Goal: Check status: Check status

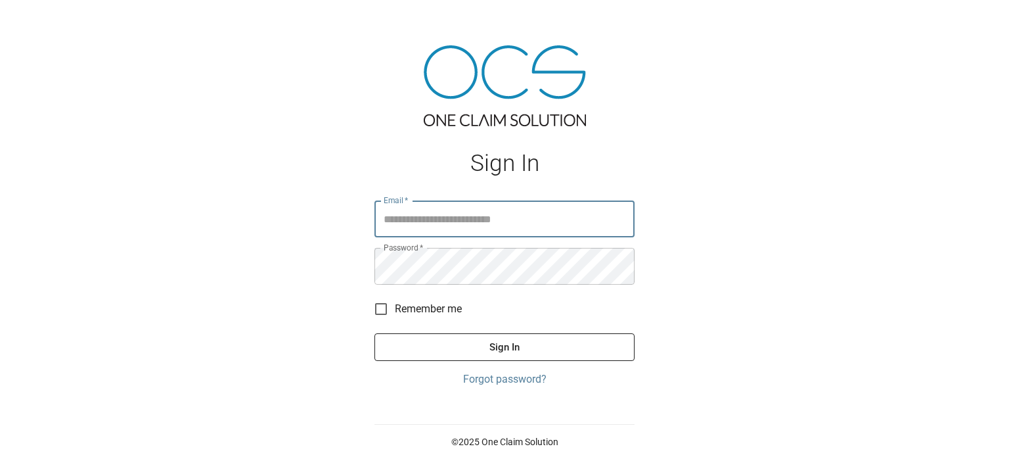
type input "**********"
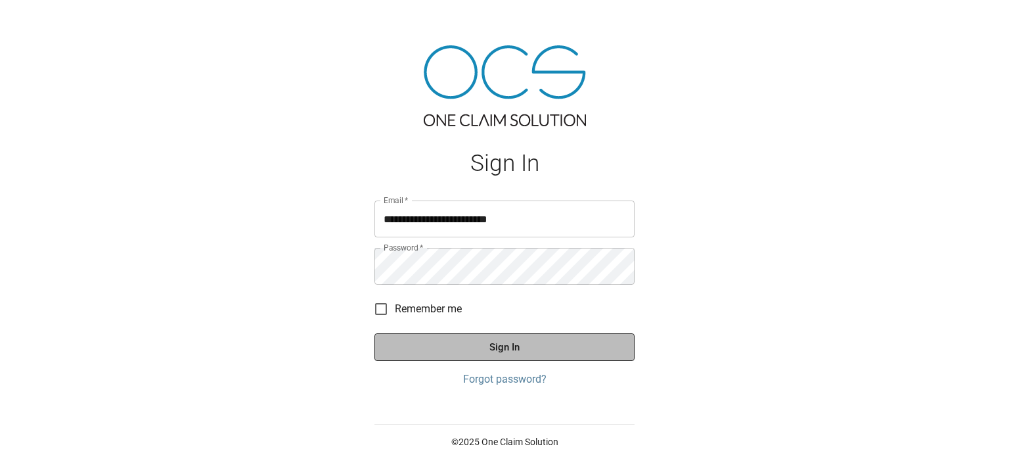
click at [505, 348] on button "Sign In" at bounding box center [505, 347] width 260 height 28
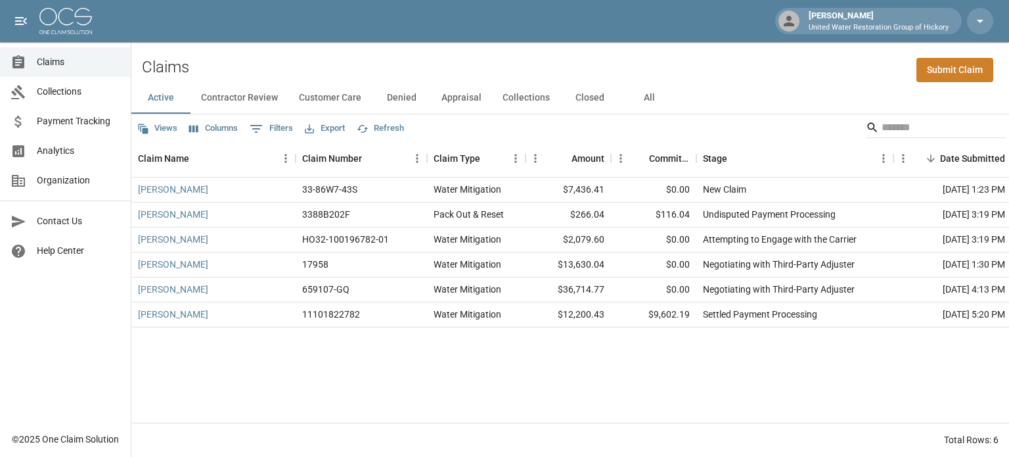
click at [645, 95] on button "All" at bounding box center [649, 98] width 59 height 32
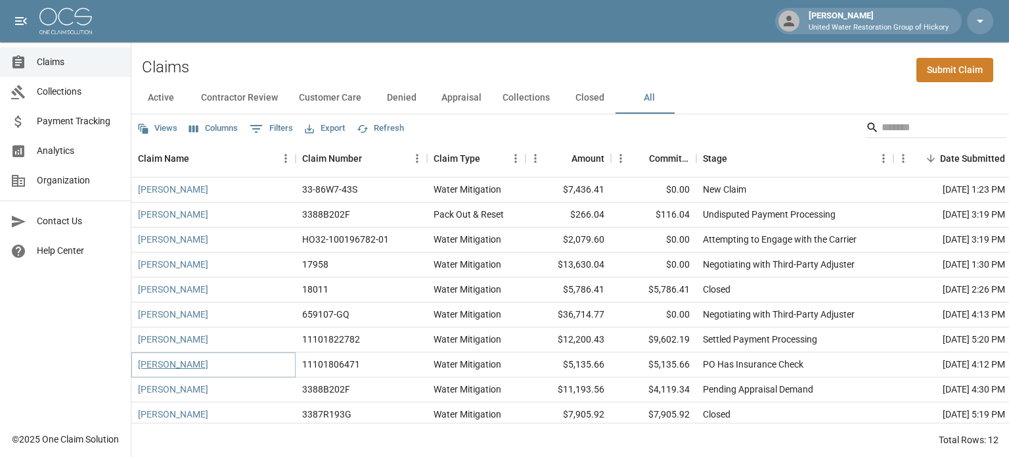
click at [184, 366] on link "[PERSON_NAME]" at bounding box center [173, 364] width 70 height 13
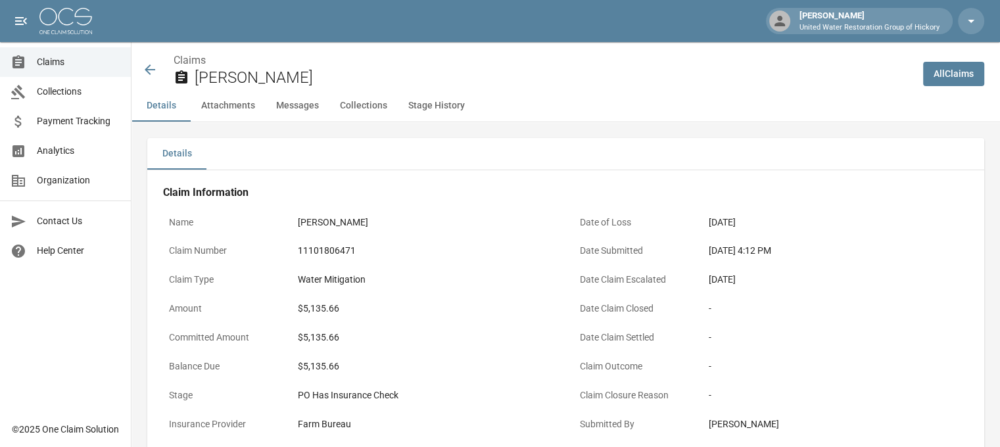
click at [149, 66] on icon at bounding box center [150, 69] width 11 height 11
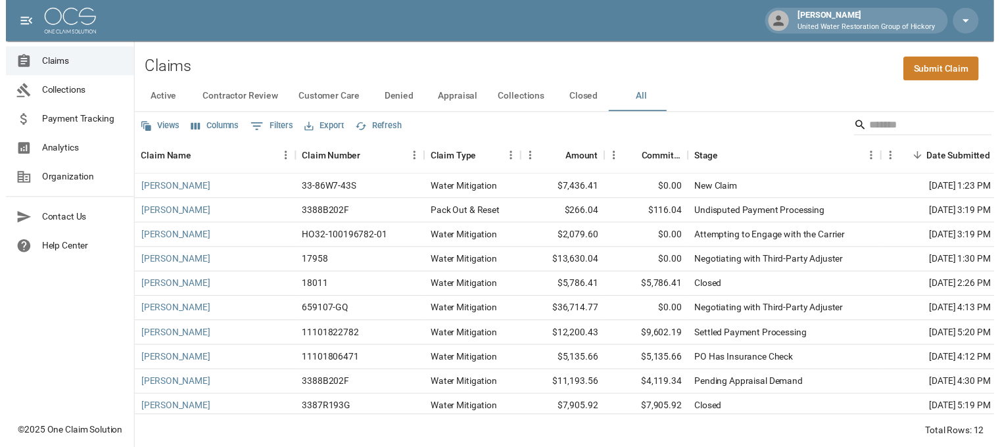
scroll to position [64, 0]
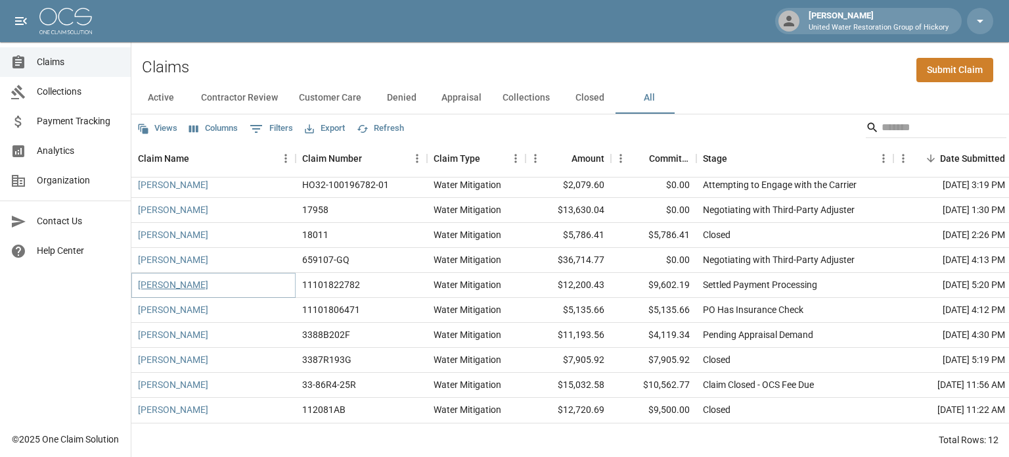
click at [164, 278] on link "[PERSON_NAME]" at bounding box center [173, 284] width 70 height 13
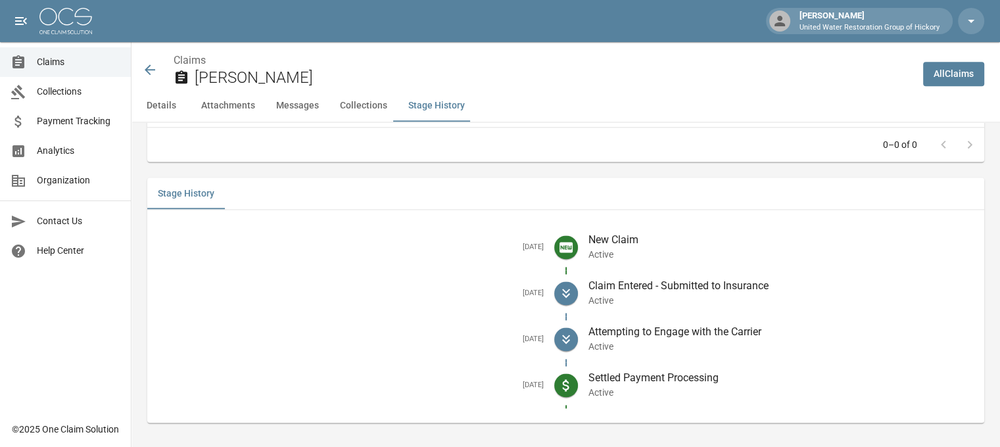
scroll to position [1762, 0]
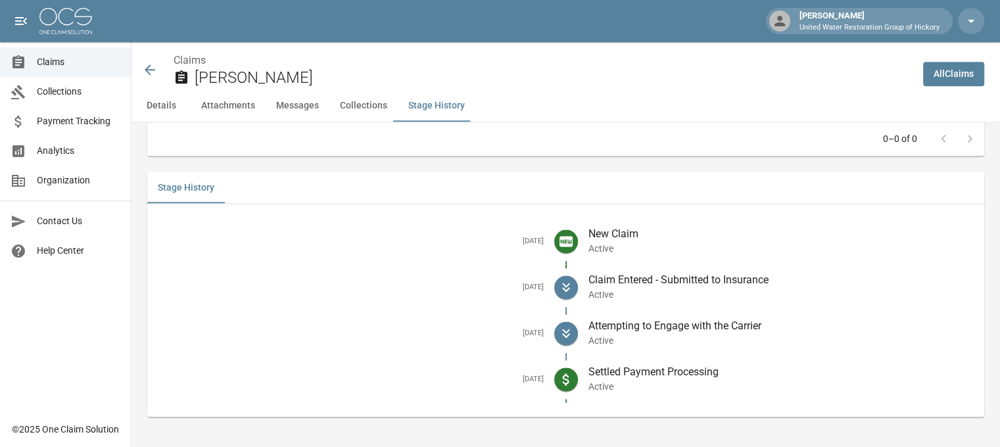
click at [152, 70] on icon at bounding box center [150, 69] width 11 height 11
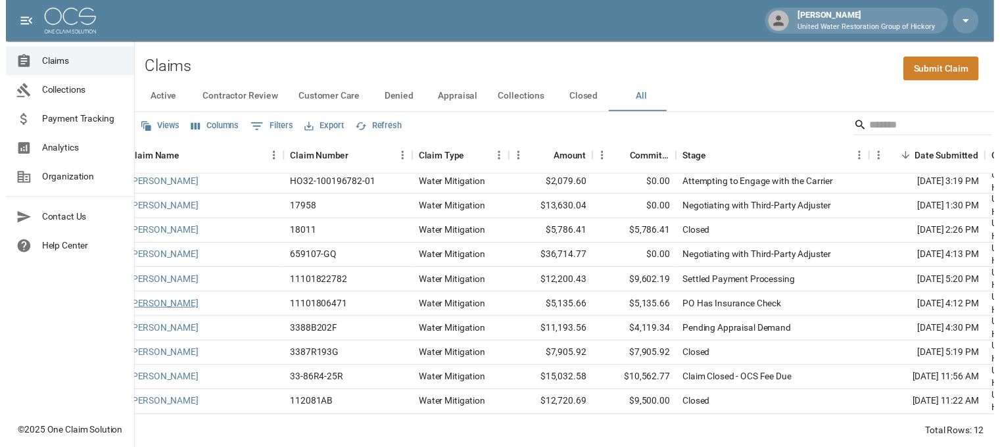
scroll to position [64, 0]
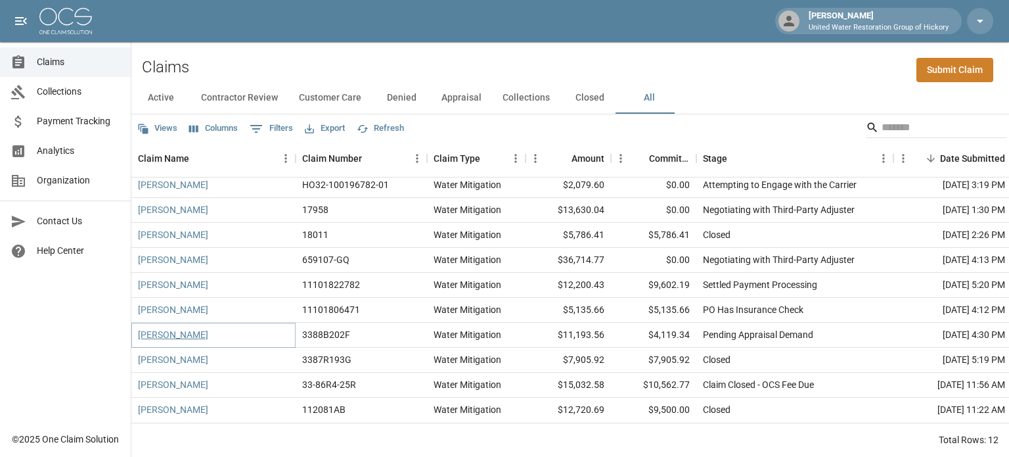
click at [153, 328] on link "[PERSON_NAME]" at bounding box center [173, 334] width 70 height 13
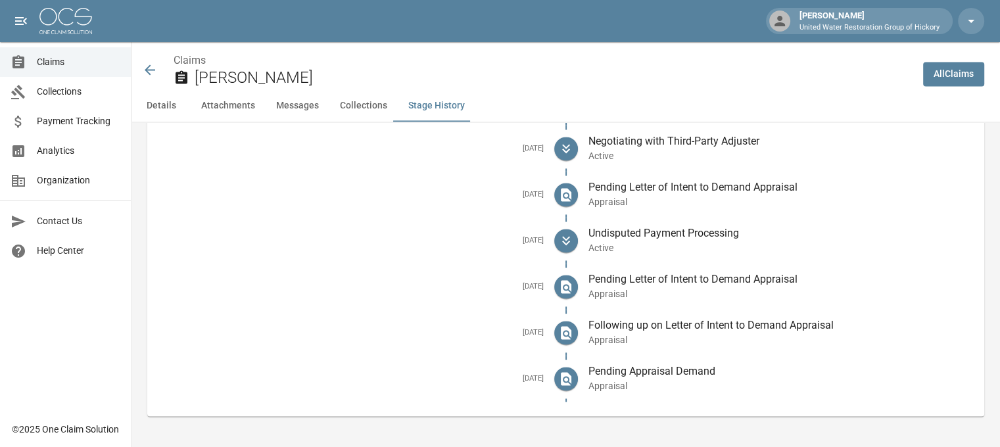
scroll to position [2052, 0]
click at [147, 70] on icon at bounding box center [150, 69] width 11 height 11
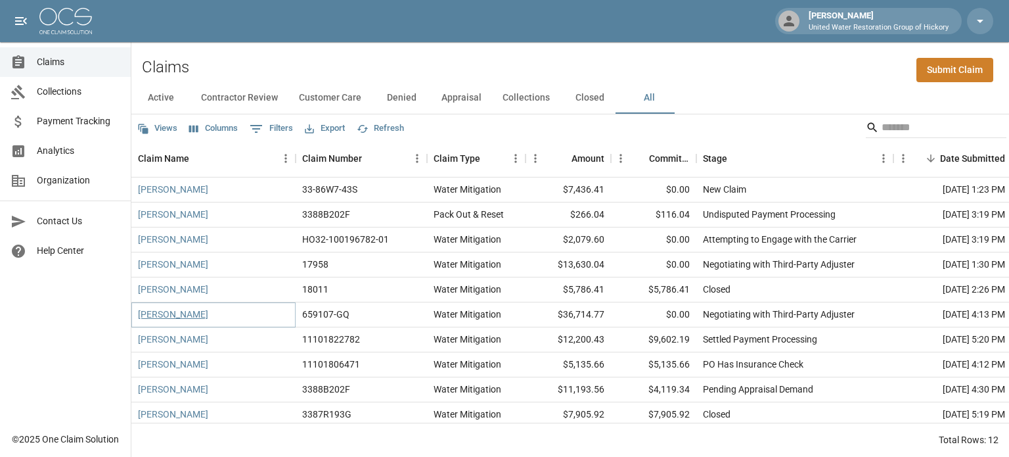
click at [179, 317] on link "[PERSON_NAME]" at bounding box center [173, 314] width 70 height 13
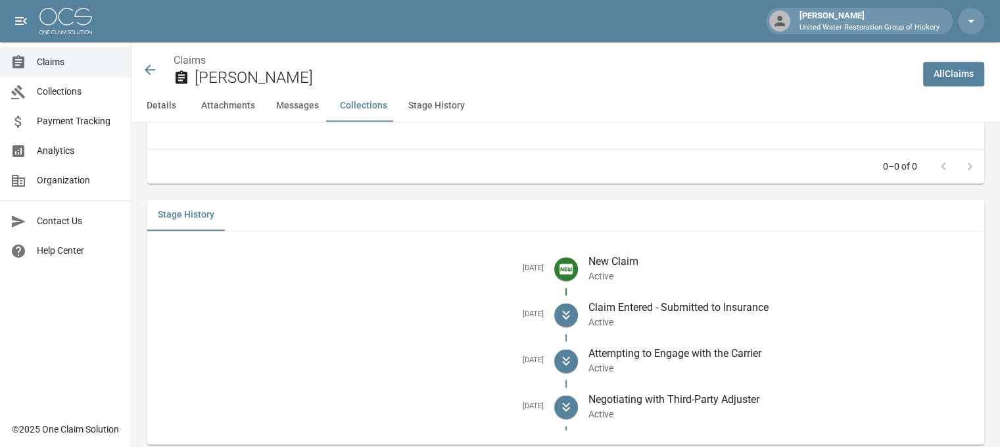
scroll to position [1822, 3]
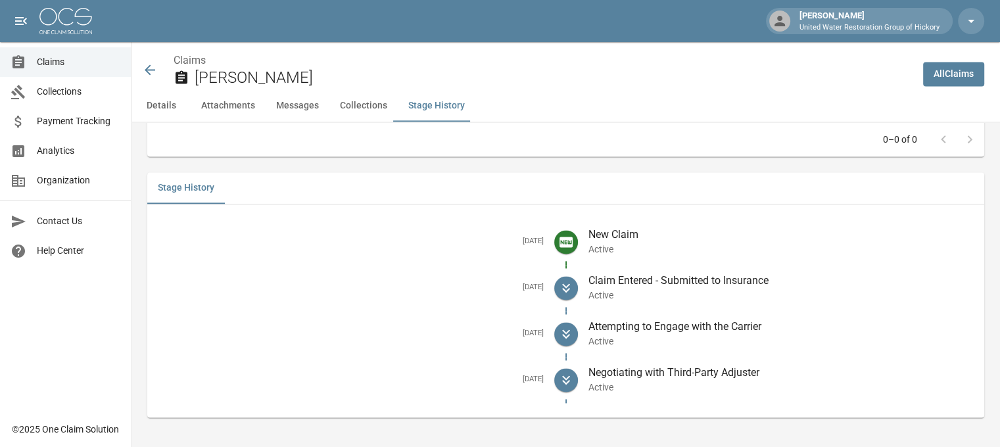
click at [145, 66] on icon at bounding box center [150, 70] width 16 height 16
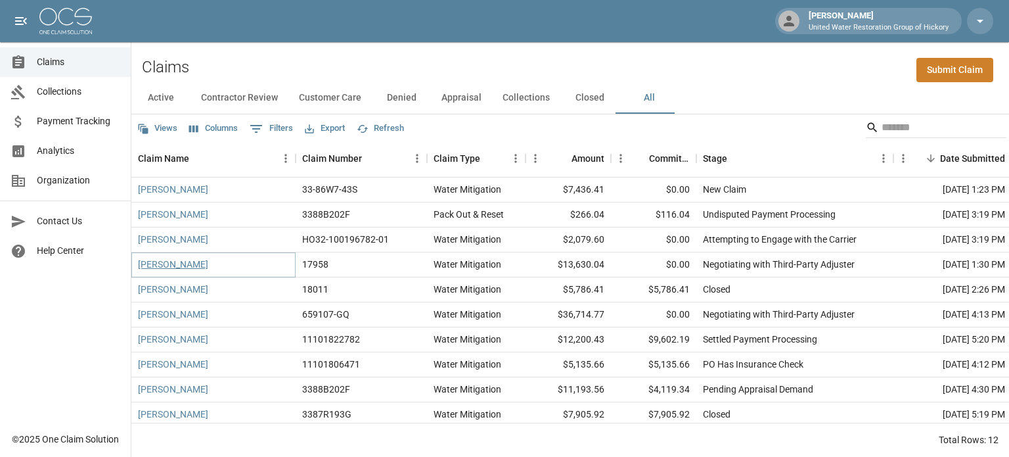
click at [166, 260] on link "[PERSON_NAME]" at bounding box center [173, 264] width 70 height 13
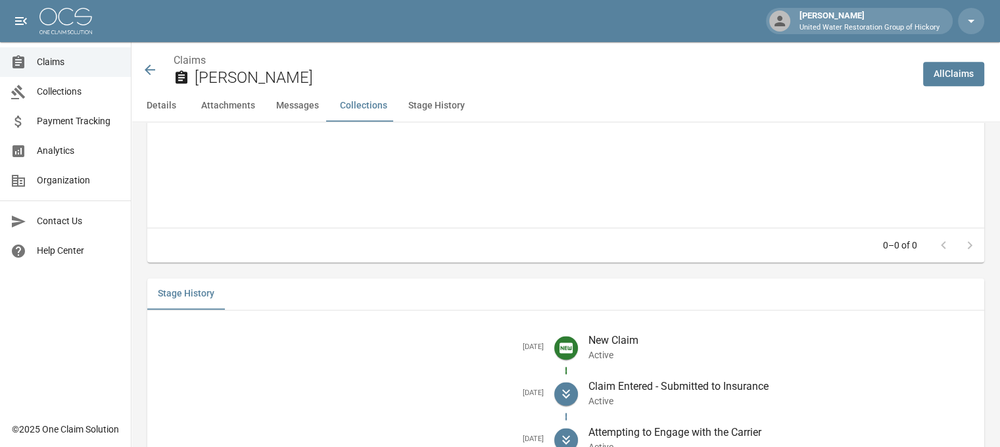
scroll to position [1824, 0]
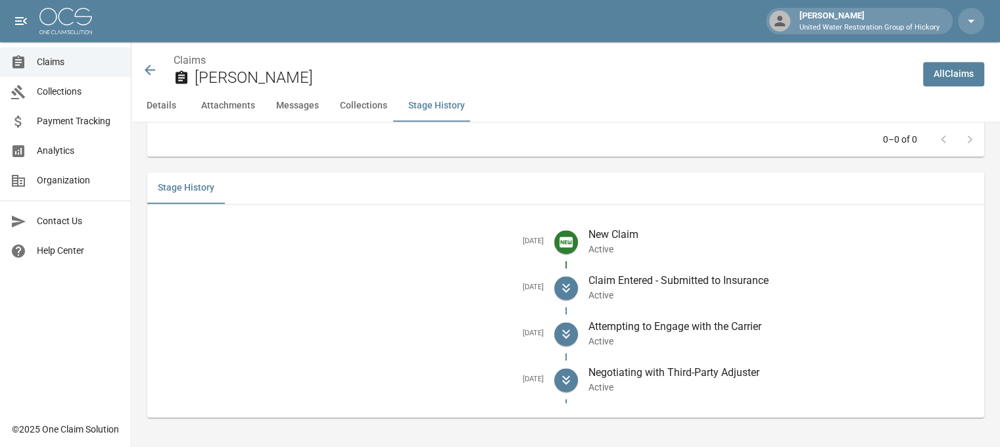
click at [149, 70] on icon at bounding box center [150, 69] width 11 height 11
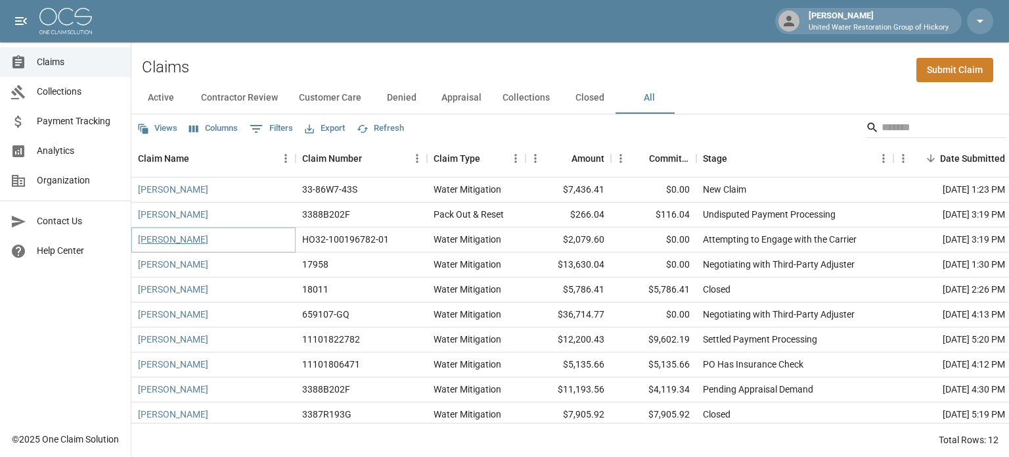
click at [168, 244] on link "[PERSON_NAME]" at bounding box center [173, 239] width 70 height 13
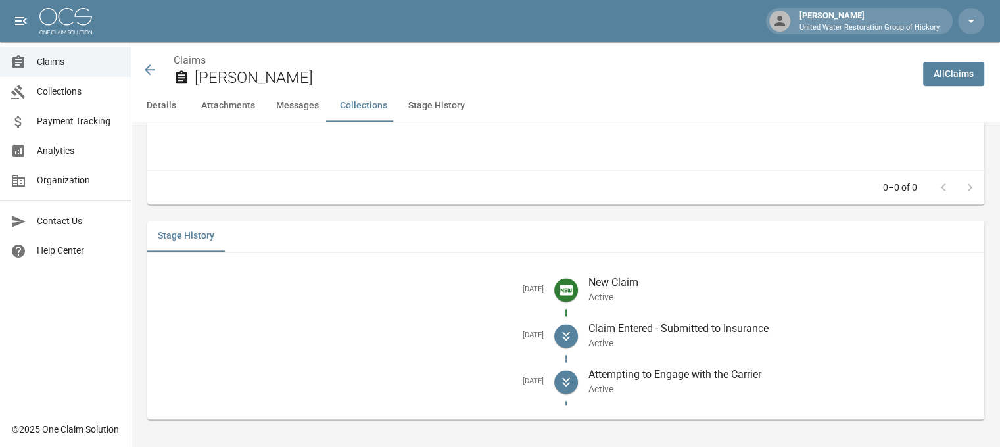
scroll to position [1737, 0]
click at [149, 68] on icon at bounding box center [150, 70] width 16 height 16
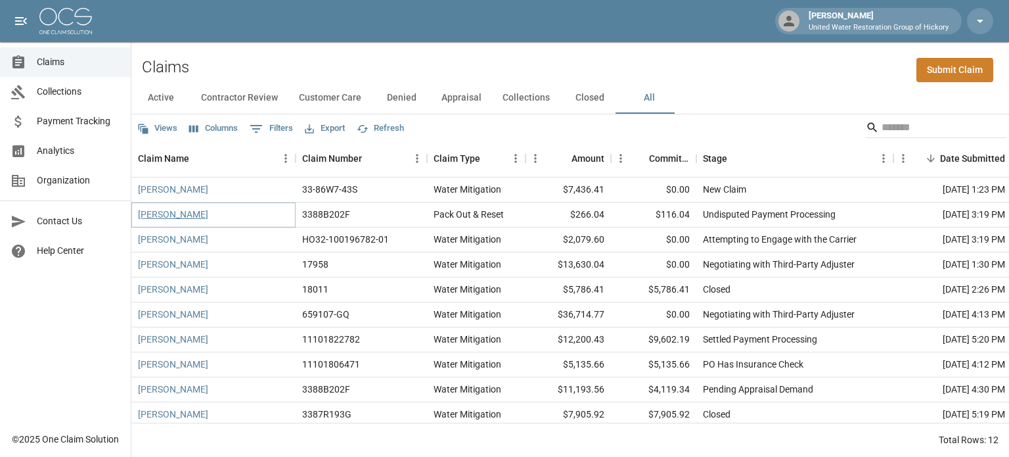
click at [156, 212] on link "[PERSON_NAME]" at bounding box center [173, 214] width 70 height 13
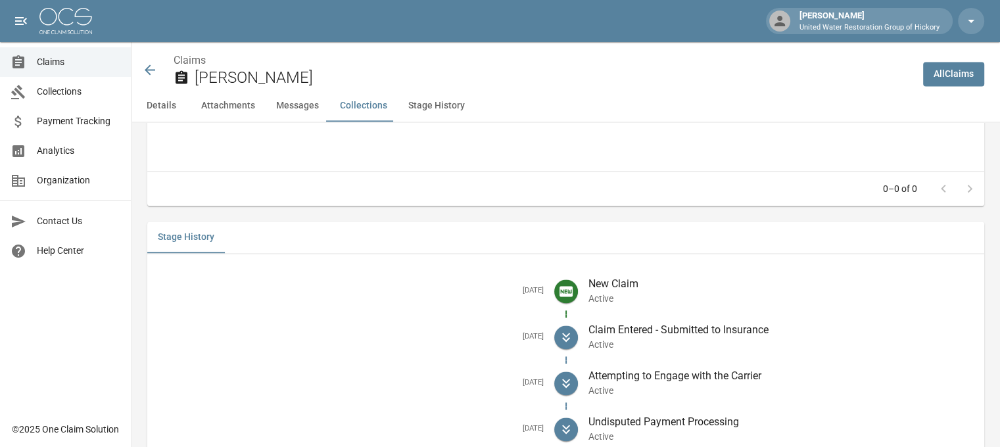
scroll to position [1905, 2]
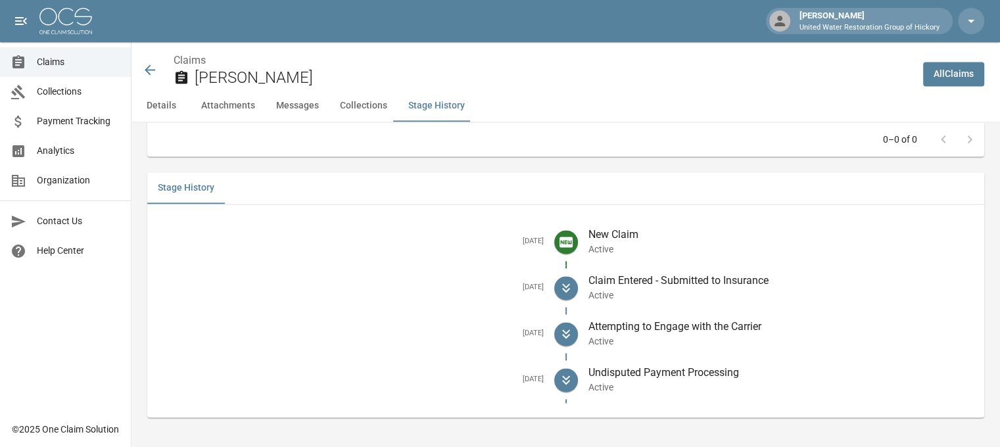
click at [149, 72] on icon at bounding box center [150, 70] width 16 height 16
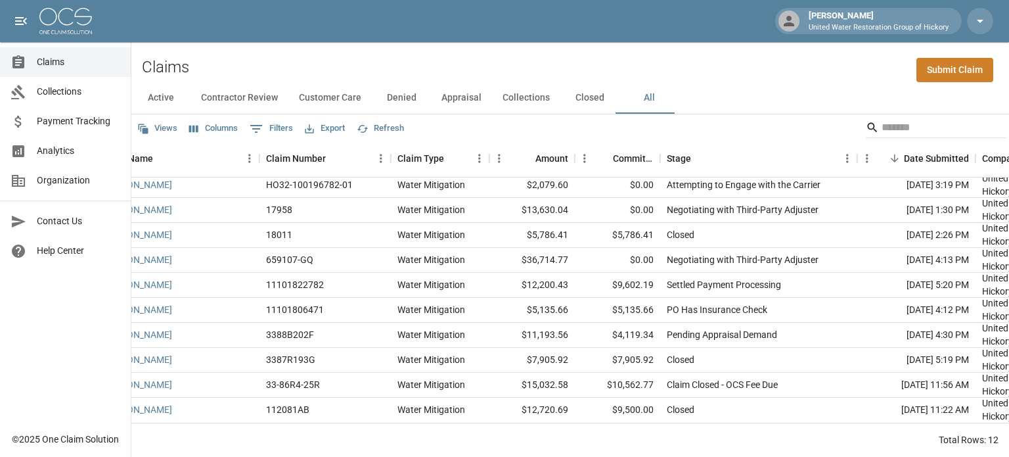
scroll to position [64, 0]
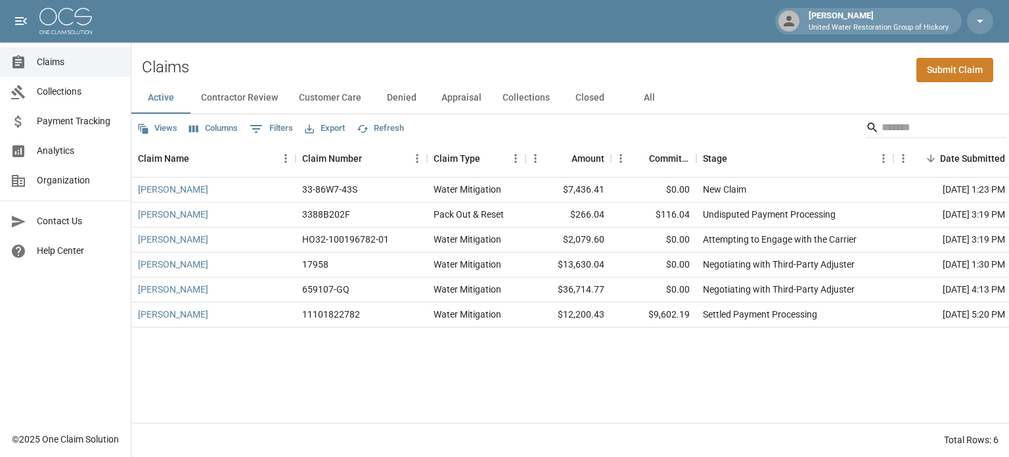
click at [647, 97] on button "All" at bounding box center [649, 98] width 59 height 32
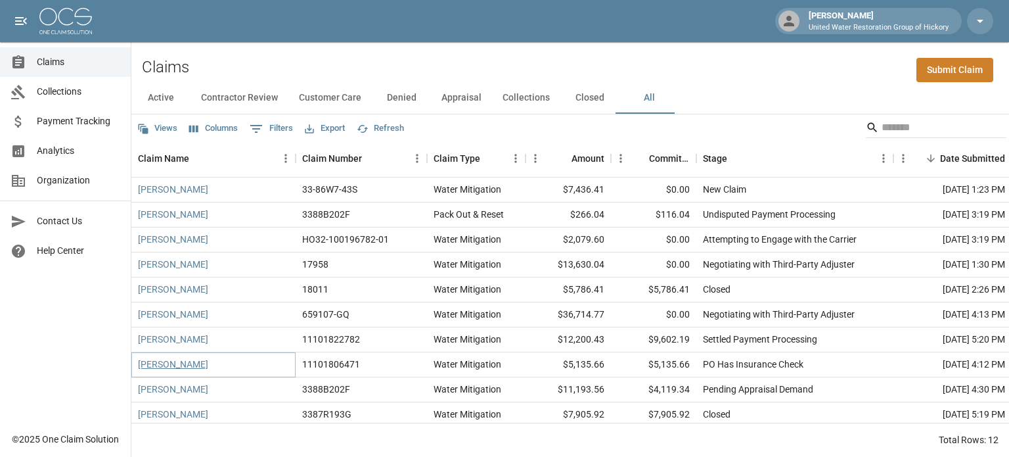
click at [176, 362] on link "[PERSON_NAME]" at bounding box center [173, 364] width 70 height 13
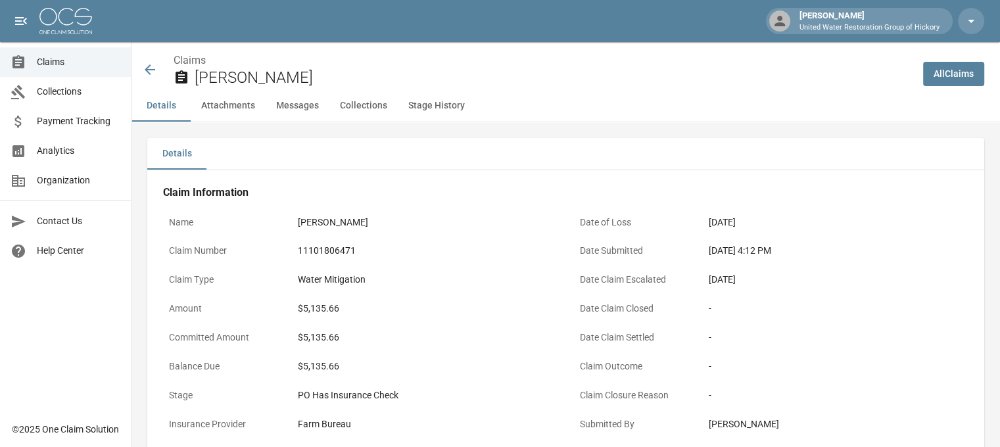
click at [147, 68] on icon at bounding box center [150, 70] width 16 height 16
